Goal: Book appointment/travel/reservation

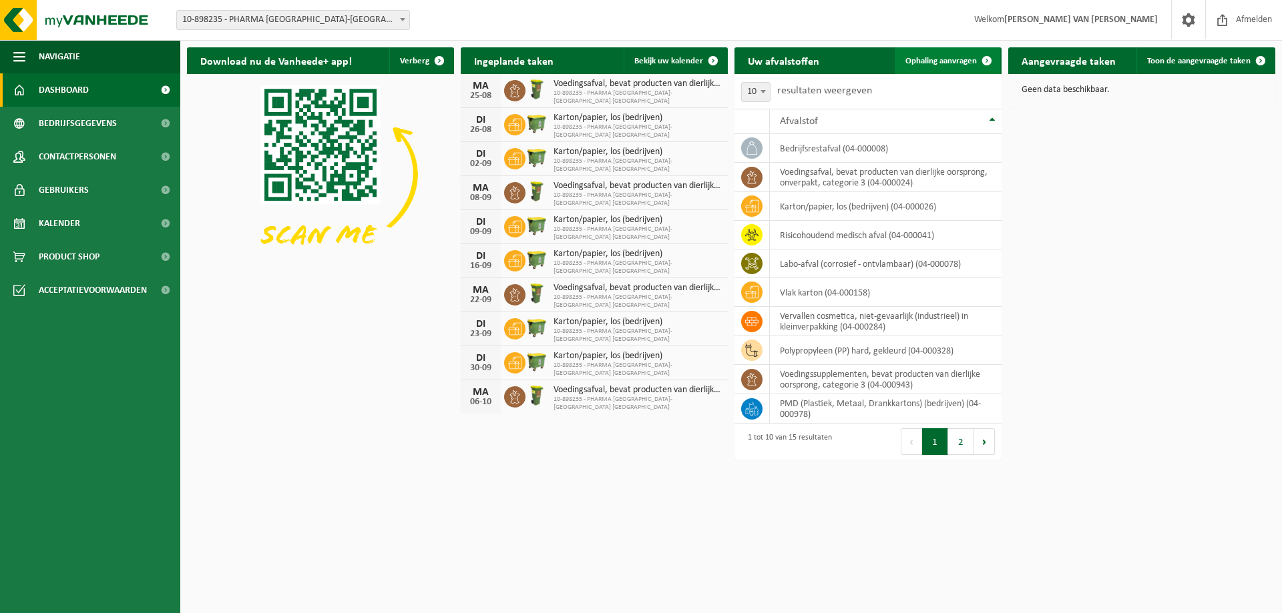
click at [969, 63] on span "Ophaling aanvragen" at bounding box center [940, 61] width 71 height 9
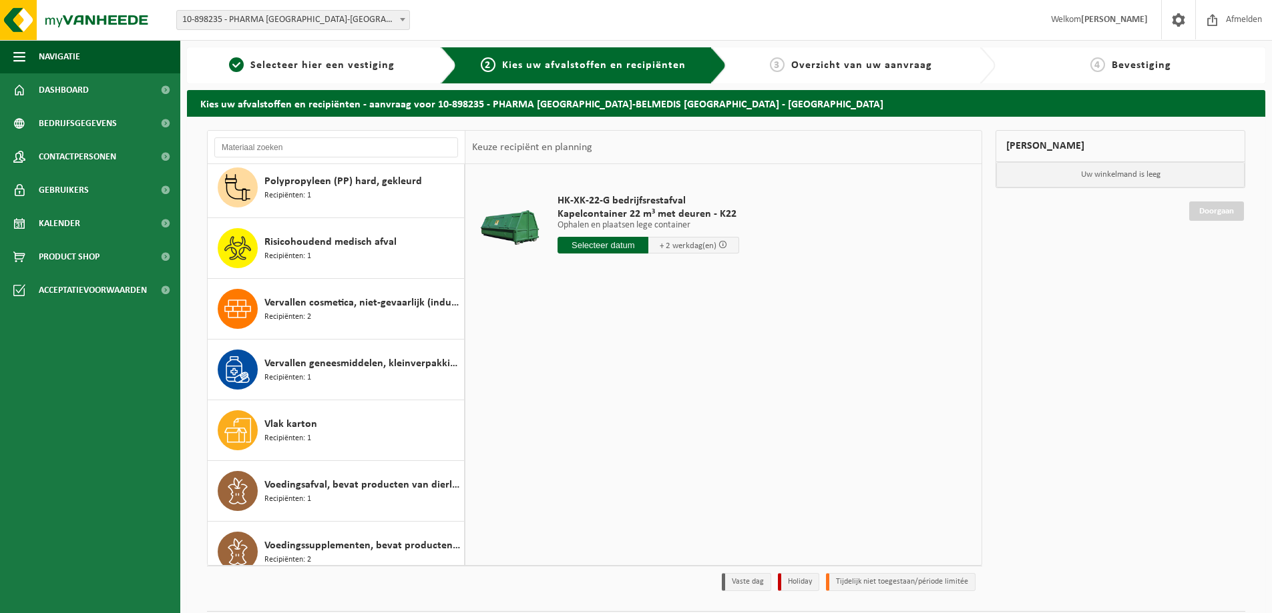
scroll to position [449, 0]
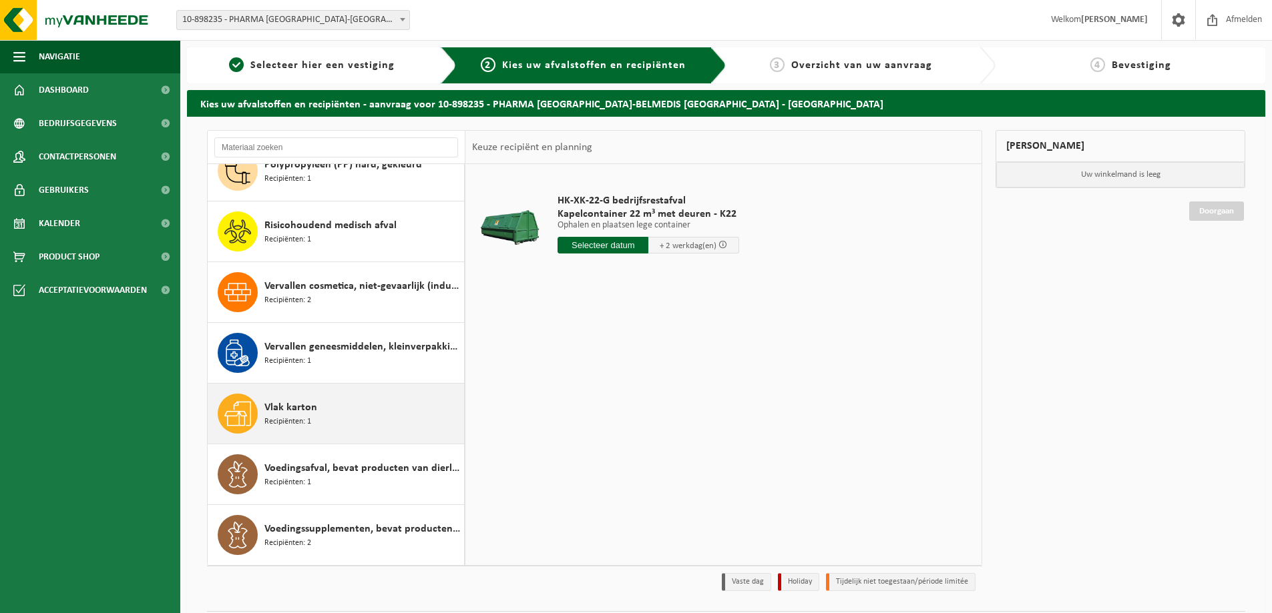
click at [281, 408] on span "Vlak karton" at bounding box center [290, 408] width 53 height 16
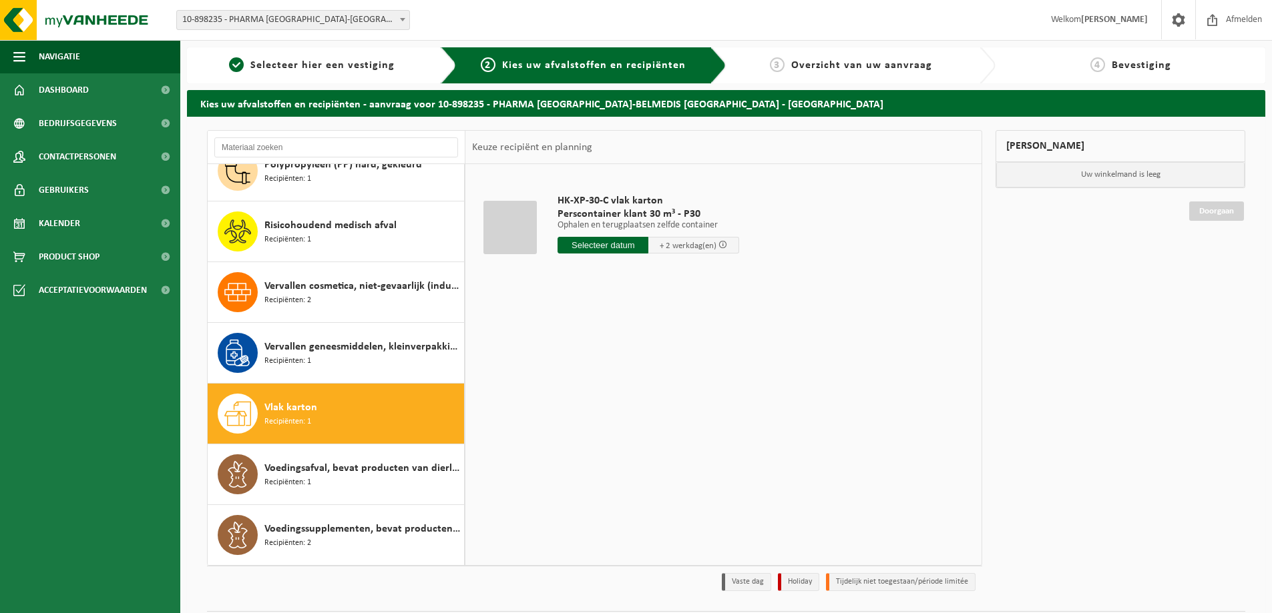
click at [598, 244] on input "text" at bounding box center [602, 245] width 91 height 17
click at [661, 382] on div "22" at bounding box center [663, 384] width 23 height 21
type input "Van 2025-08-22"
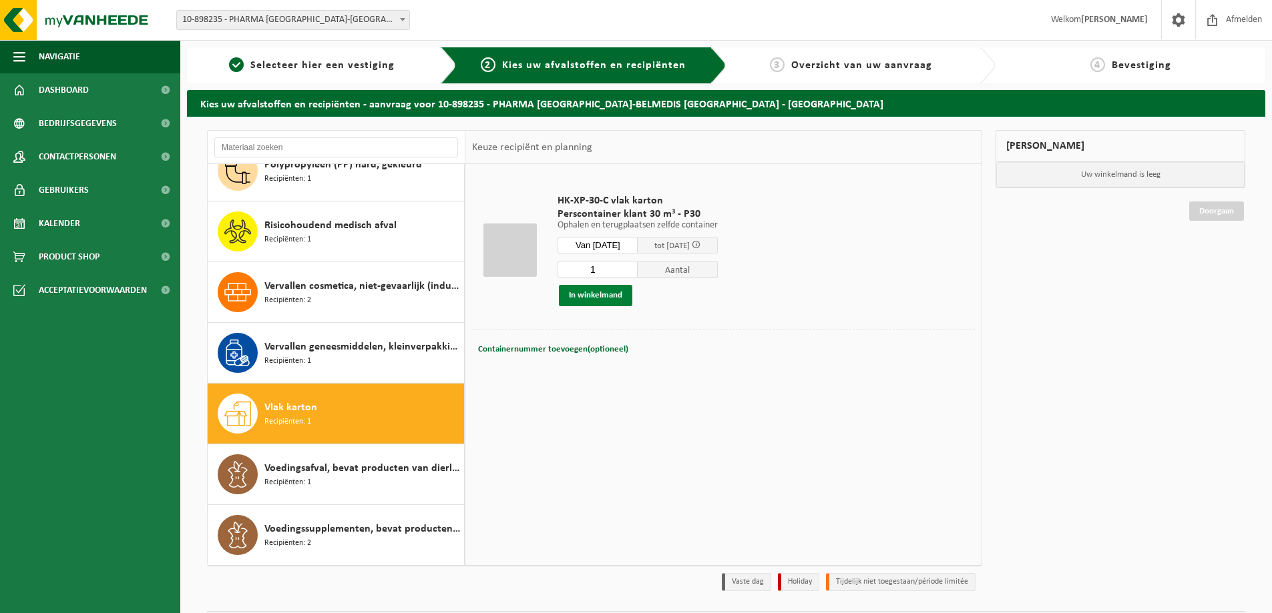
click at [599, 295] on button "In winkelmand" at bounding box center [595, 295] width 73 height 21
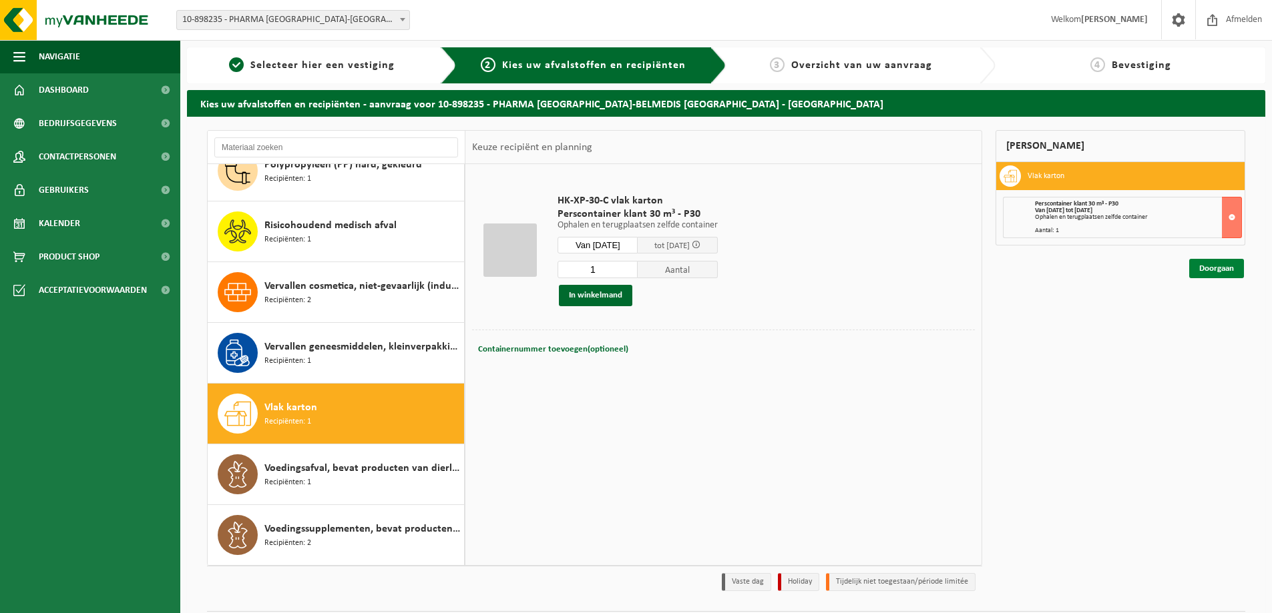
click at [1220, 269] on link "Doorgaan" at bounding box center [1216, 268] width 55 height 19
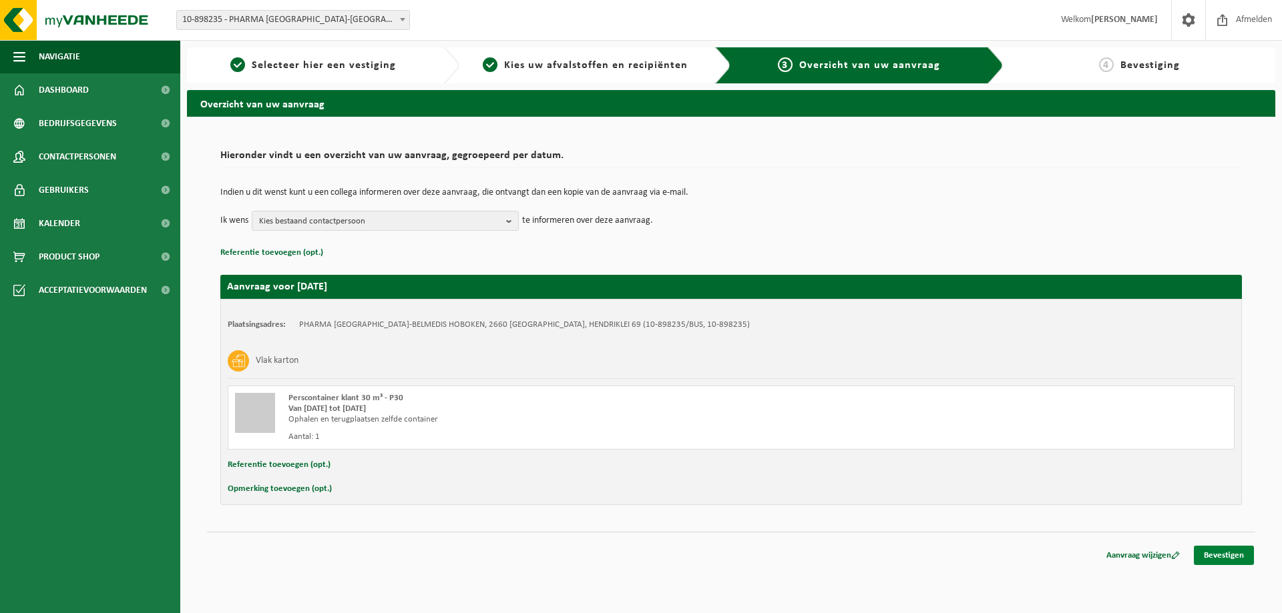
click at [1234, 553] on link "Bevestigen" at bounding box center [1224, 555] width 60 height 19
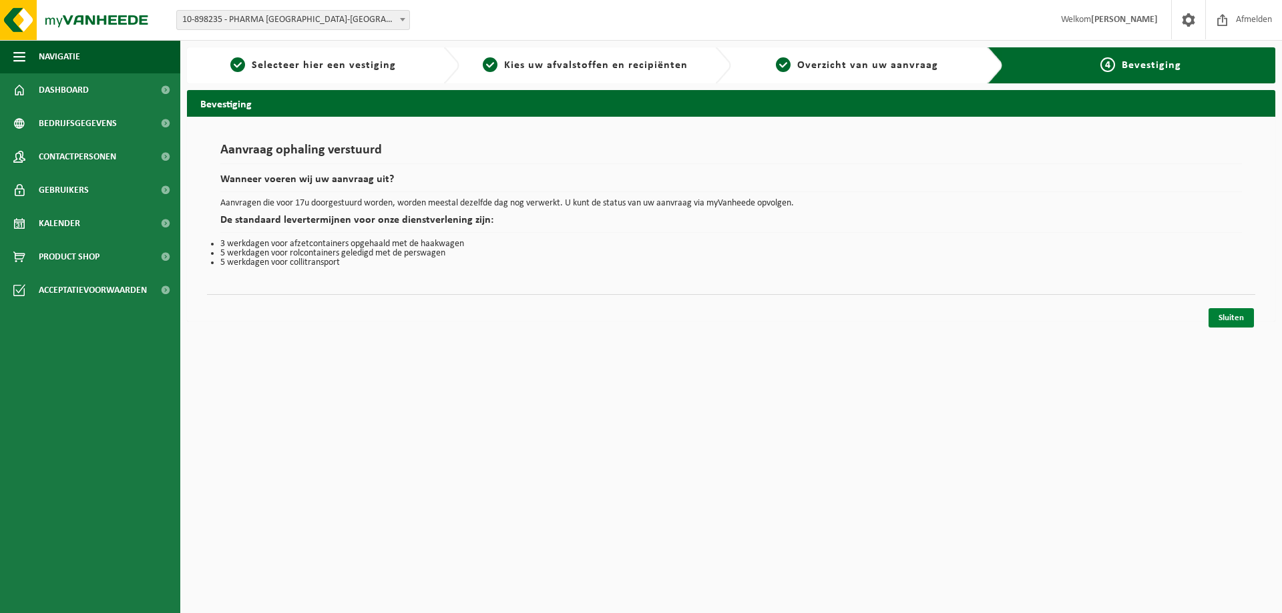
click at [1228, 319] on link "Sluiten" at bounding box center [1230, 317] width 45 height 19
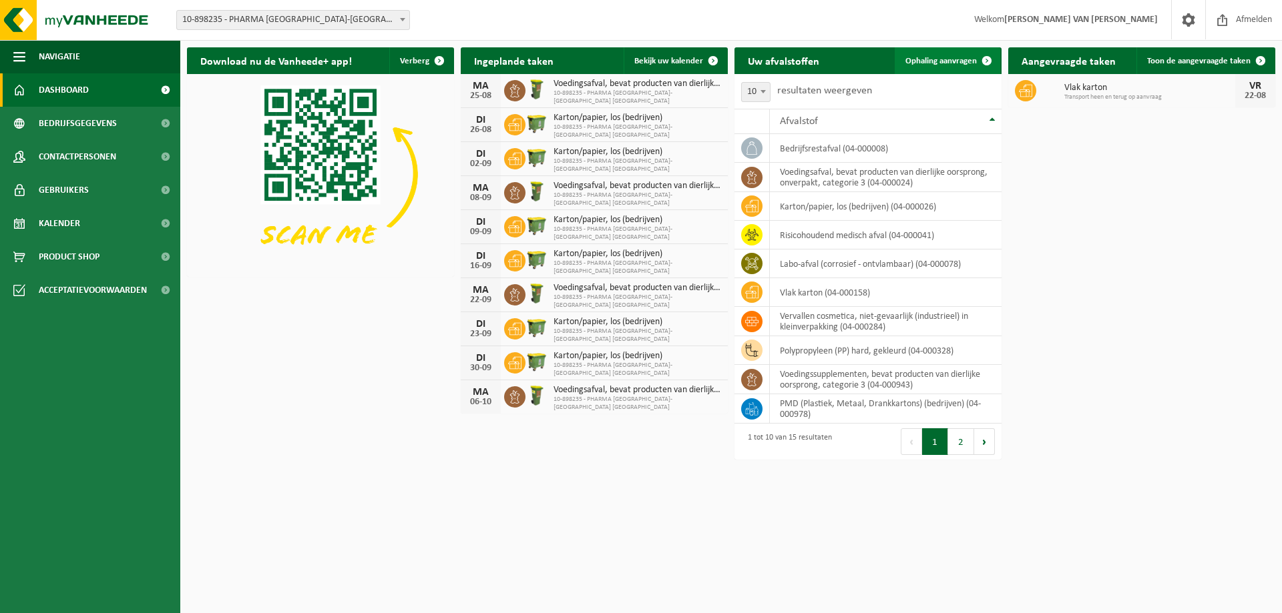
click at [957, 61] on span "Ophaling aanvragen" at bounding box center [940, 61] width 71 height 9
click at [969, 61] on span "Ophaling aanvragen" at bounding box center [940, 61] width 71 height 9
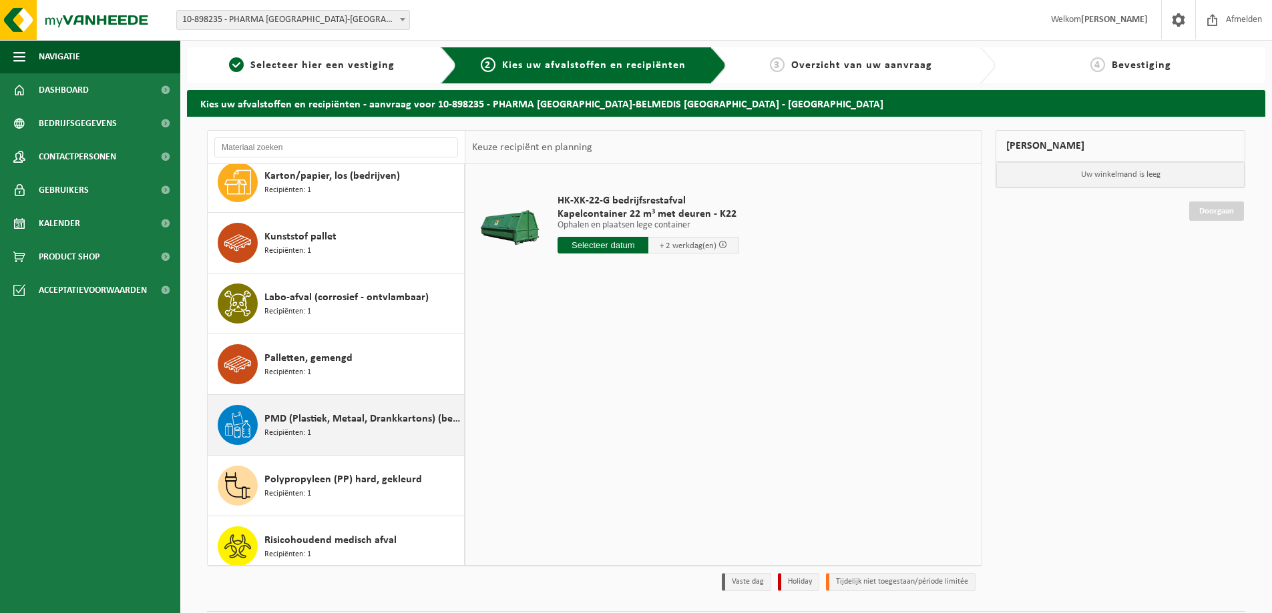
click at [237, 426] on icon at bounding box center [237, 425] width 27 height 27
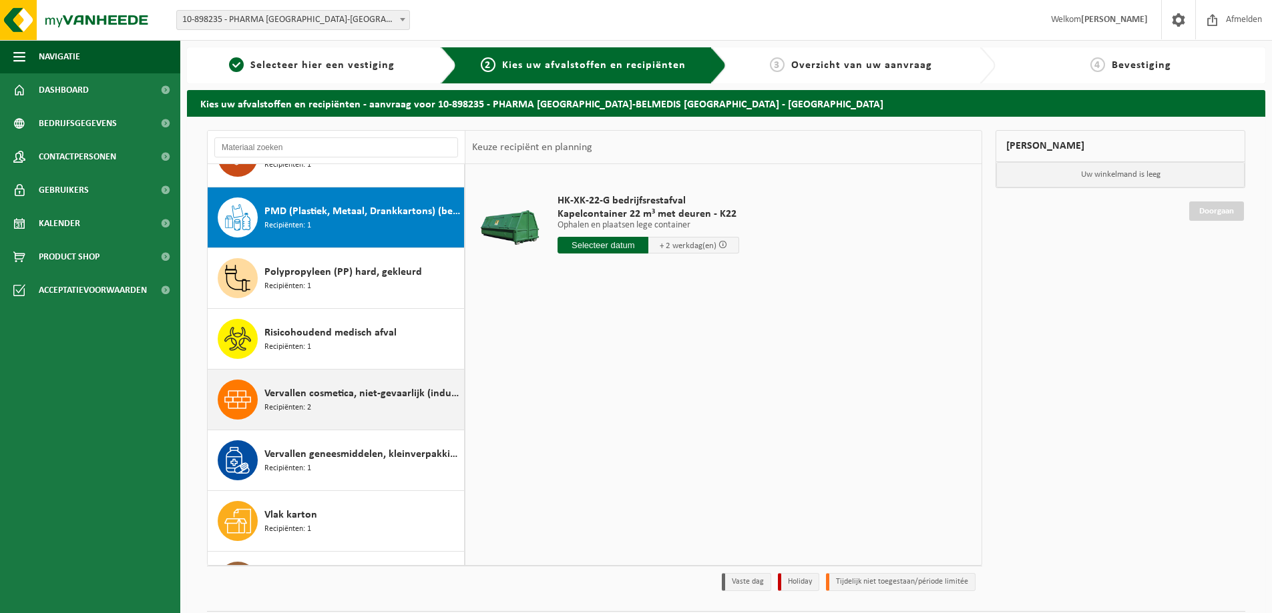
scroll to position [364, 0]
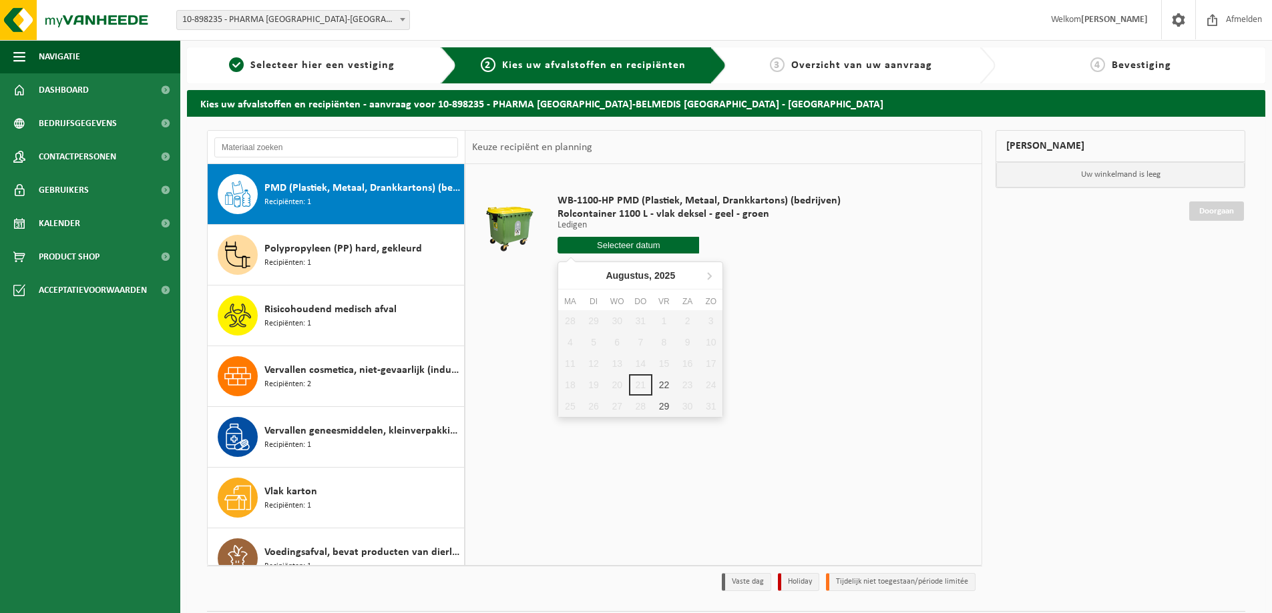
click at [627, 244] on input "text" at bounding box center [628, 245] width 142 height 17
click at [709, 274] on icon at bounding box center [709, 276] width 3 height 7
click at [571, 278] on icon at bounding box center [571, 275] width 21 height 21
click at [659, 407] on div "29" at bounding box center [663, 406] width 23 height 21
type input "Van 2025-08-29"
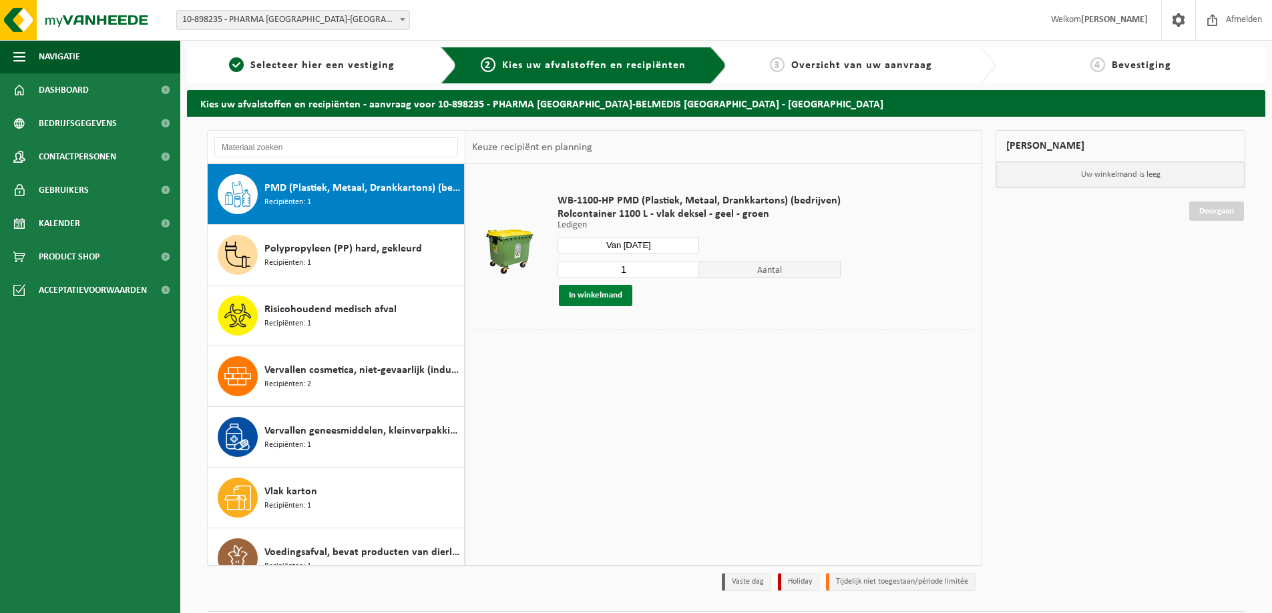
click at [585, 294] on button "In winkelmand" at bounding box center [595, 295] width 73 height 21
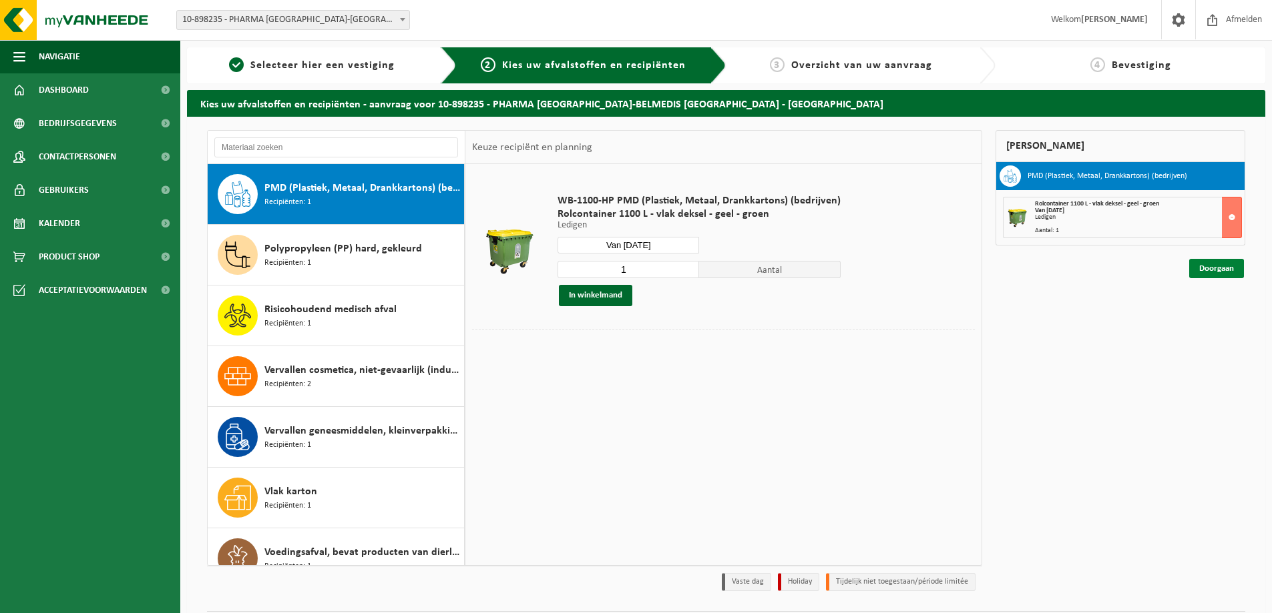
click at [1234, 266] on link "Doorgaan" at bounding box center [1216, 268] width 55 height 19
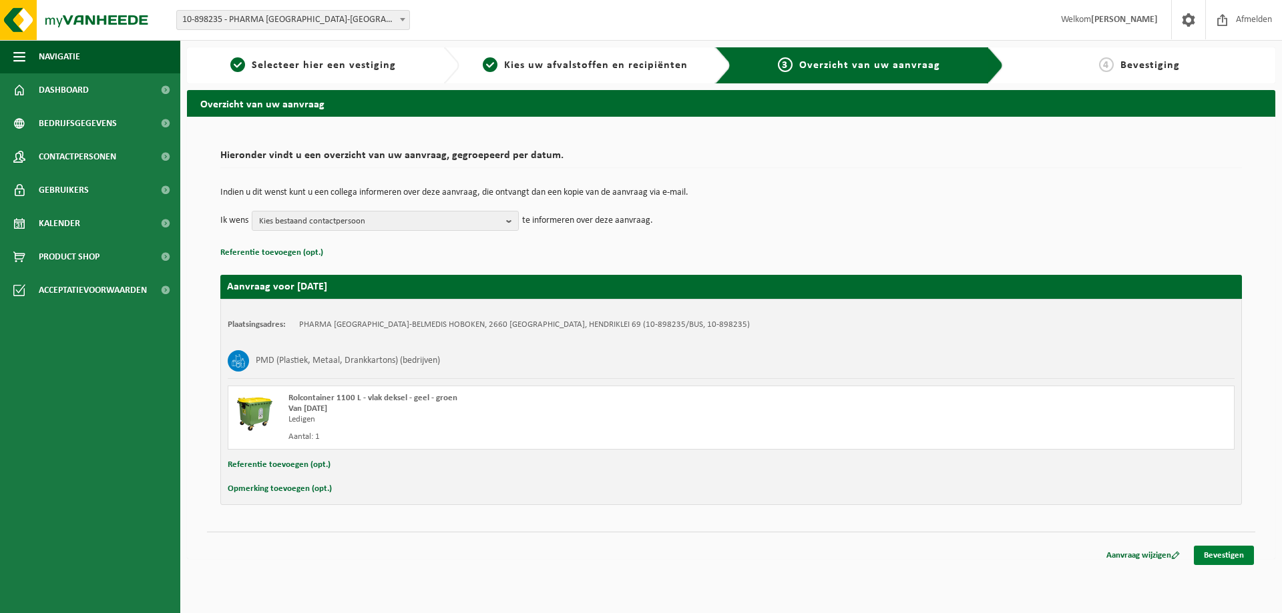
click at [1226, 553] on link "Bevestigen" at bounding box center [1224, 555] width 60 height 19
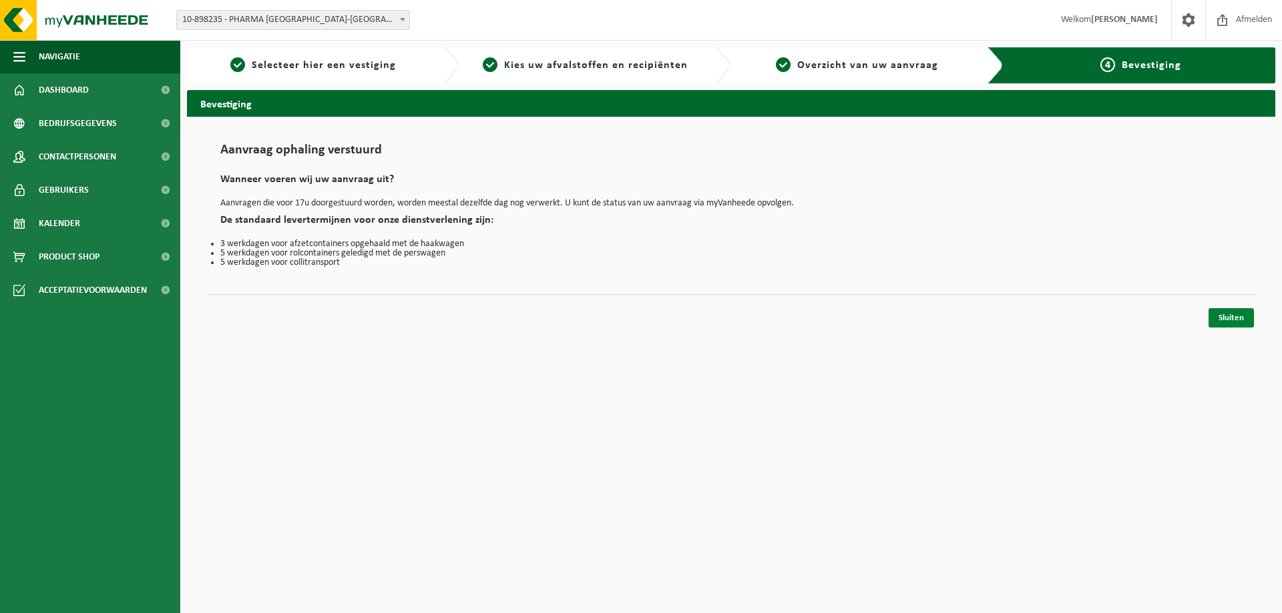
click at [1225, 314] on link "Sluiten" at bounding box center [1230, 317] width 45 height 19
